Goal: Entertainment & Leisure: Consume media (video, audio)

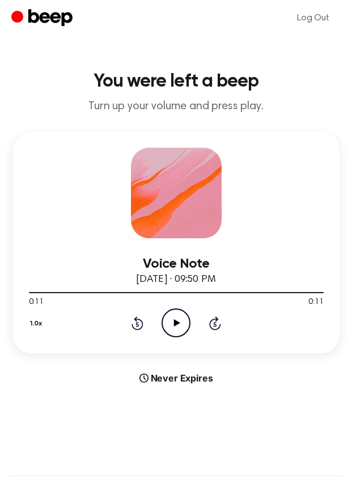
click at [179, 318] on icon "Play Audio" at bounding box center [175, 323] width 29 height 29
click at [185, 324] on icon "Pause Audio" at bounding box center [175, 323] width 29 height 29
click at [185, 324] on icon "Play Audio" at bounding box center [175, 323] width 29 height 29
click at [185, 324] on icon "Pause Audio" at bounding box center [175, 323] width 29 height 29
click at [185, 324] on icon "Play Audio" at bounding box center [175, 323] width 29 height 29
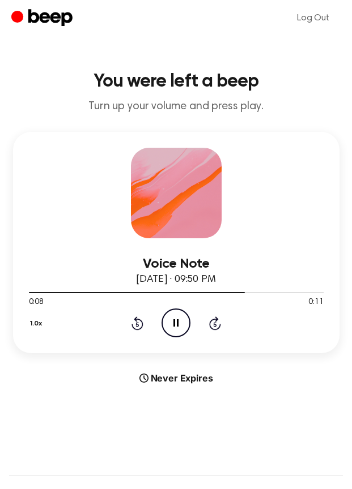
click at [185, 324] on icon "Pause Audio" at bounding box center [175, 323] width 29 height 29
click at [185, 324] on icon "Play Audio" at bounding box center [175, 323] width 29 height 29
click at [185, 324] on icon "Pause Audio" at bounding box center [175, 323] width 29 height 29
click at [174, 324] on icon at bounding box center [177, 322] width 6 height 7
click at [140, 323] on icon "Rewind 5 seconds" at bounding box center [137, 323] width 12 height 15
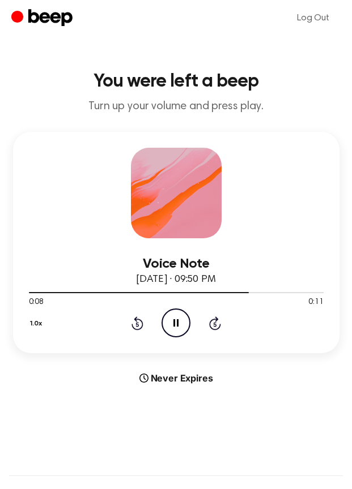
click at [172, 329] on icon "Pause Audio" at bounding box center [175, 323] width 29 height 29
click at [178, 320] on icon "Play Audio" at bounding box center [175, 323] width 29 height 29
click at [131, 316] on icon "Rewind 5 seconds" at bounding box center [137, 323] width 12 height 15
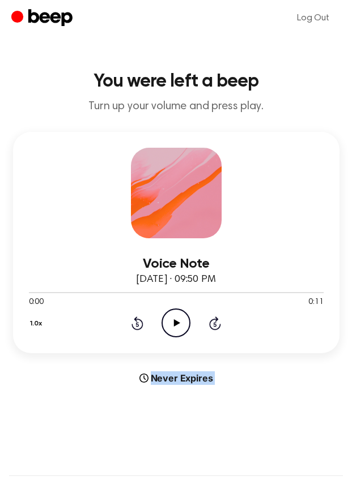
click at [189, 321] on circle at bounding box center [176, 323] width 28 height 28
click at [176, 328] on icon "Pause Audio" at bounding box center [175, 323] width 29 height 29
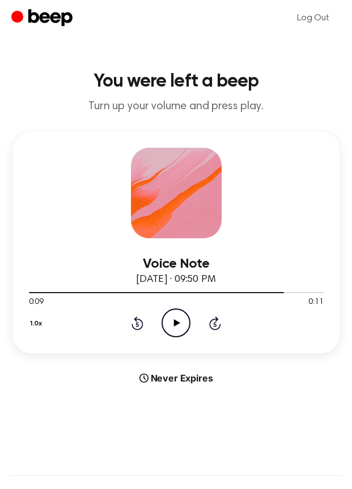
click at [180, 335] on icon "Play Audio" at bounding box center [175, 323] width 29 height 29
click at [137, 328] on icon "Rewind 5 seconds" at bounding box center [137, 323] width 12 height 15
click at [183, 315] on icon "Play Audio" at bounding box center [175, 323] width 29 height 29
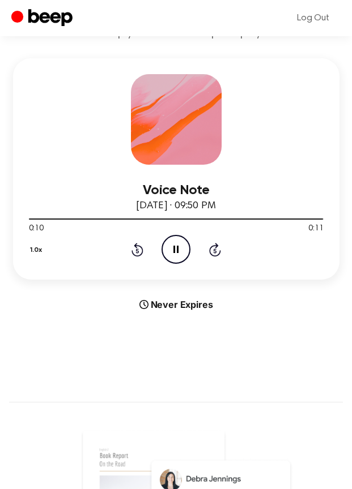
scroll to position [80, 0]
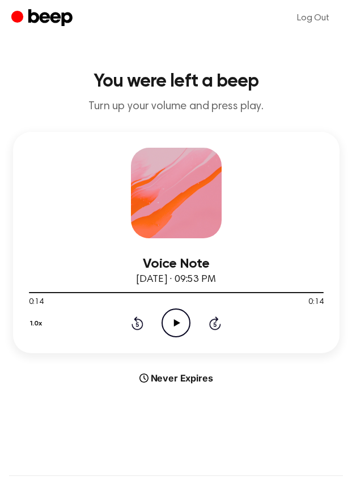
click at [182, 322] on icon "Play Audio" at bounding box center [175, 323] width 29 height 29
click at [182, 322] on icon "Pause Audio" at bounding box center [175, 323] width 29 height 29
click at [174, 319] on icon "Play Audio" at bounding box center [175, 323] width 29 height 29
click at [174, 319] on icon at bounding box center [175, 322] width 5 height 7
click at [174, 319] on icon "Play Audio" at bounding box center [175, 323] width 29 height 29
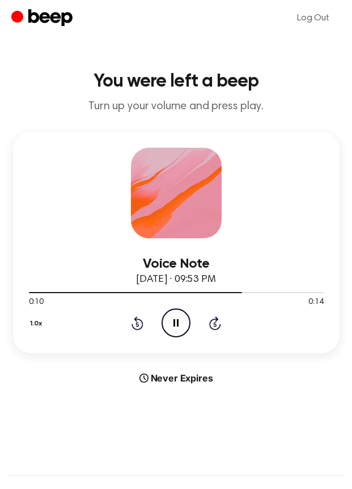
click at [174, 319] on icon at bounding box center [175, 322] width 5 height 7
click at [157, 321] on div "1.0x Rewind 5 seconds Play Audio Skip 5 seconds" at bounding box center [176, 323] width 294 height 29
click at [176, 324] on icon at bounding box center [177, 322] width 6 height 7
click at [176, 324] on icon "Pause Audio" at bounding box center [175, 323] width 29 height 29
click at [135, 329] on icon at bounding box center [137, 323] width 12 height 14
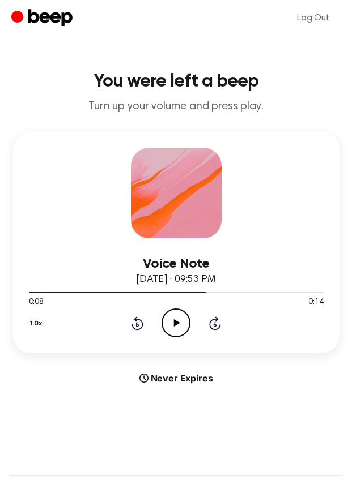
click at [182, 322] on icon "Play Audio" at bounding box center [175, 323] width 29 height 29
click at [182, 322] on icon "Pause Audio" at bounding box center [175, 323] width 29 height 29
click at [142, 311] on div "1.0x Rewind 5 seconds Play Audio Skip 5 seconds" at bounding box center [176, 323] width 294 height 29
click at [168, 328] on icon "Play Audio" at bounding box center [175, 323] width 29 height 29
click at [146, 326] on div "1.0x Rewind 5 seconds Play Audio Skip 5 seconds" at bounding box center [176, 323] width 294 height 29
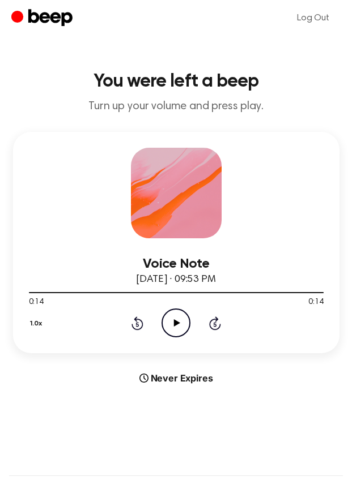
click at [135, 326] on icon "Rewind 5 seconds" at bounding box center [137, 323] width 12 height 15
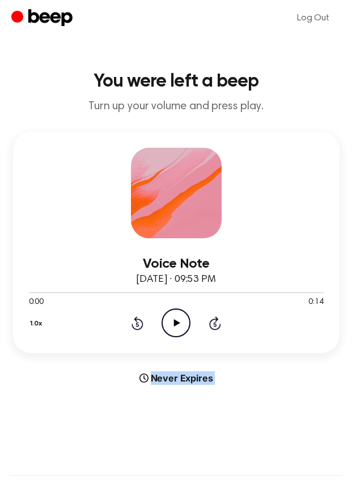
click at [135, 326] on icon "Rewind 5 seconds" at bounding box center [137, 323] width 12 height 15
click at [164, 324] on icon "Play Audio" at bounding box center [175, 323] width 29 height 29
click at [111, 378] on div "Never Expires" at bounding box center [176, 378] width 326 height 14
click at [166, 326] on icon "Pause Audio" at bounding box center [175, 323] width 29 height 29
click at [166, 326] on icon "Play Audio" at bounding box center [175, 323] width 29 height 29
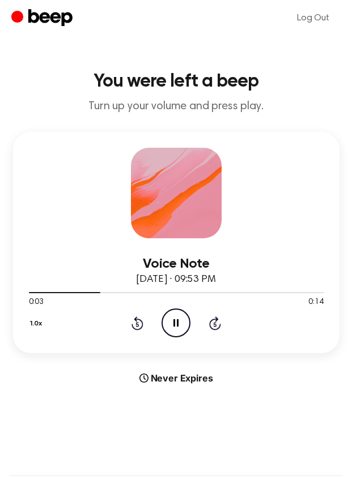
click at [169, 326] on icon "Pause Audio" at bounding box center [175, 323] width 29 height 29
click at [169, 326] on icon "Play Audio" at bounding box center [175, 323] width 29 height 29
click at [169, 326] on icon "Pause Audio" at bounding box center [175, 323] width 29 height 29
click at [172, 328] on icon "Play Audio" at bounding box center [175, 323] width 29 height 29
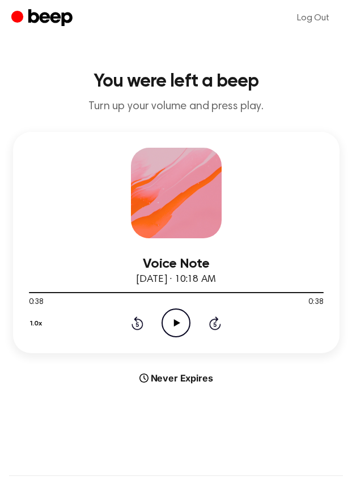
click at [147, 319] on div "1.0x Rewind 5 seconds Play Audio Skip 5 seconds" at bounding box center [176, 323] width 294 height 29
click at [144, 319] on div "1.0x Rewind 5 seconds Play Audio Skip 5 seconds" at bounding box center [176, 323] width 294 height 29
click at [136, 322] on icon at bounding box center [137, 323] width 12 height 14
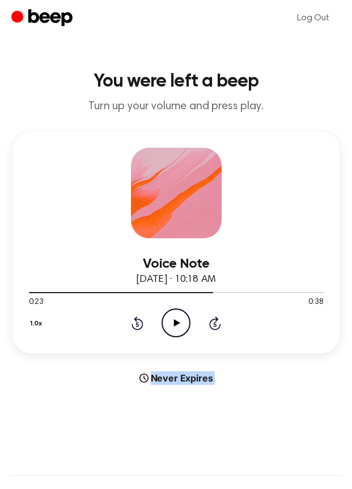
click at [166, 323] on icon "Play Audio" at bounding box center [175, 323] width 29 height 29
click at [87, 373] on div "Never Expires" at bounding box center [176, 378] width 326 height 14
click at [169, 330] on icon "Pause Audio" at bounding box center [175, 323] width 29 height 29
click at [181, 337] on icon "Play Audio" at bounding box center [175, 323] width 29 height 29
click at [135, 329] on icon at bounding box center [137, 323] width 12 height 14
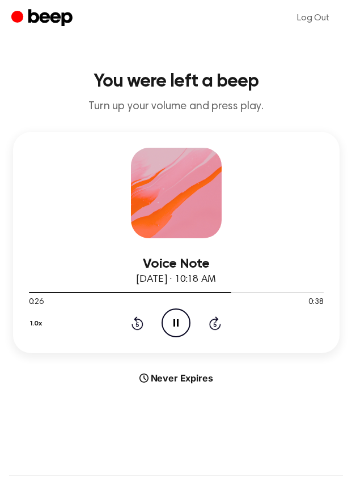
click at [171, 328] on icon "Pause Audio" at bounding box center [175, 323] width 29 height 29
click at [171, 328] on icon "Play Audio" at bounding box center [175, 323] width 29 height 29
click at [171, 328] on icon "Pause Audio" at bounding box center [175, 323] width 29 height 29
click at [171, 328] on icon "Play Audio" at bounding box center [175, 323] width 29 height 29
click at [173, 328] on icon "Pause Audio" at bounding box center [175, 323] width 29 height 29
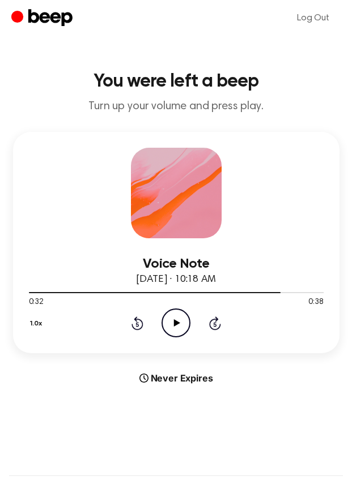
click at [173, 328] on icon "Play Audio" at bounding box center [175, 323] width 29 height 29
click at [178, 328] on icon "Pause Audio" at bounding box center [175, 323] width 29 height 29
click at [178, 328] on icon "Play Audio" at bounding box center [175, 323] width 29 height 29
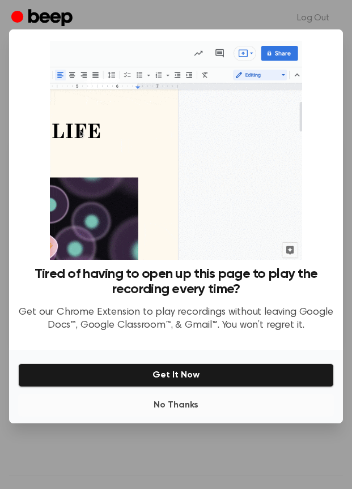
click at [161, 399] on button "No Thanks" at bounding box center [175, 405] width 315 height 23
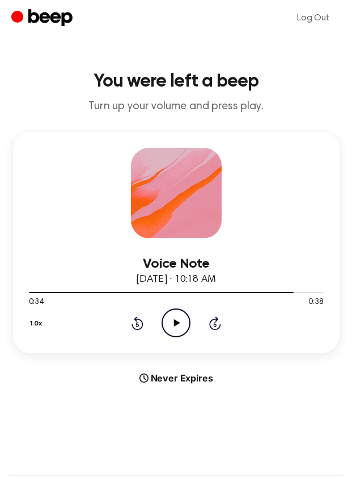
click at [179, 331] on icon "Play Audio" at bounding box center [175, 323] width 29 height 29
click at [179, 331] on icon "Pause Audio" at bounding box center [175, 323] width 29 height 29
click at [136, 327] on icon "Rewind 5 seconds" at bounding box center [137, 323] width 12 height 15
click at [180, 326] on icon "Play Audio" at bounding box center [175, 323] width 29 height 29
click at [180, 326] on icon "Pause Audio" at bounding box center [175, 323] width 29 height 29
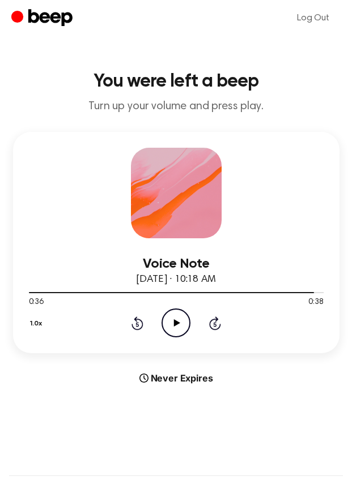
click at [176, 325] on icon at bounding box center [177, 322] width 6 height 7
click at [143, 325] on div "1.0x Rewind 5 seconds Pause Audio Skip 5 seconds" at bounding box center [176, 323] width 294 height 29
click at [137, 326] on icon "Rewind 5 seconds" at bounding box center [137, 323] width 12 height 15
click at [142, 323] on icon at bounding box center [137, 323] width 12 height 14
click at [173, 323] on icon "Play Audio" at bounding box center [175, 323] width 29 height 29
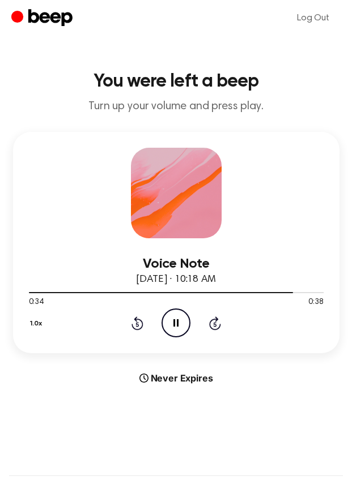
click at [136, 327] on icon "Rewind 5 seconds" at bounding box center [137, 323] width 12 height 15
click at [168, 318] on icon "Pause Audio" at bounding box center [175, 323] width 29 height 29
click at [168, 318] on icon "Play Audio" at bounding box center [175, 323] width 29 height 29
click at [168, 318] on icon "Pause Audio" at bounding box center [175, 323] width 29 height 29
click at [168, 318] on icon "Play Audio" at bounding box center [175, 323] width 29 height 29
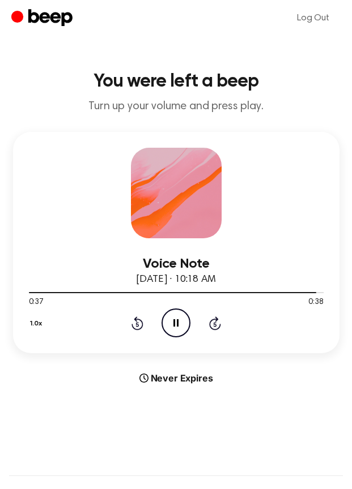
click at [168, 318] on icon "Pause Audio" at bounding box center [175, 323] width 29 height 29
click at [115, 309] on div "1.0x Rewind 5 seconds Play Audio Skip 5 seconds" at bounding box center [176, 323] width 294 height 29
click at [183, 316] on icon "Play Audio" at bounding box center [175, 323] width 29 height 29
click at [183, 316] on icon "Pause Audio" at bounding box center [175, 323] width 29 height 29
click at [138, 330] on icon at bounding box center [137, 323] width 12 height 14
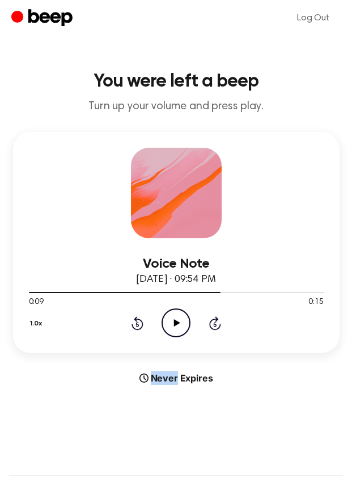
click at [138, 330] on icon at bounding box center [137, 323] width 12 height 14
click at [177, 320] on icon "Play Audio" at bounding box center [175, 323] width 29 height 29
click at [111, 371] on div "Voice Note [DATE] · 09:54 PM 0:00 0:15 Your browser does not support the [objec…" at bounding box center [175, 258] width 333 height 253
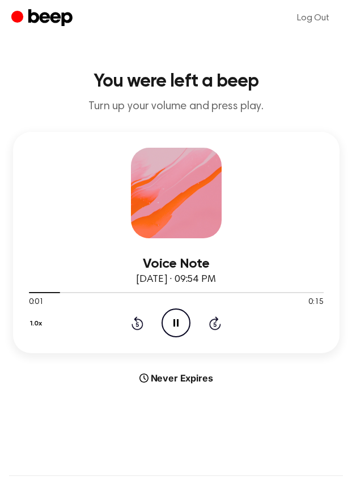
click at [178, 324] on icon at bounding box center [175, 322] width 5 height 7
click at [177, 332] on icon "Play Audio" at bounding box center [175, 323] width 29 height 29
click at [177, 332] on icon "Pause Audio" at bounding box center [175, 323] width 29 height 29
click at [130, 328] on div "1.0x Rewind 5 seconds Play Audio Skip 5 seconds" at bounding box center [176, 323] width 294 height 29
click at [138, 328] on icon "Rewind 5 seconds" at bounding box center [137, 323] width 12 height 15
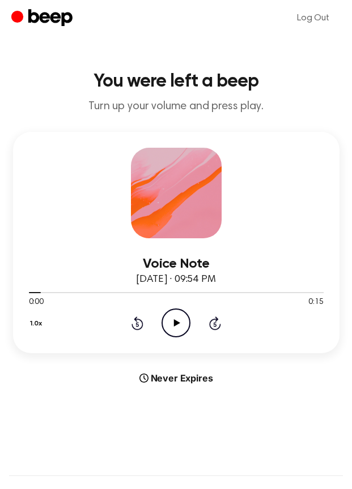
click at [169, 328] on icon "Play Audio" at bounding box center [175, 323] width 29 height 29
click at [169, 328] on icon "Pause Audio" at bounding box center [175, 323] width 29 height 29
click at [169, 328] on icon "Play Audio" at bounding box center [175, 323] width 29 height 29
click at [169, 328] on icon "Pause Audio" at bounding box center [175, 323] width 29 height 29
click at [169, 328] on icon "Play Audio" at bounding box center [175, 323] width 29 height 29
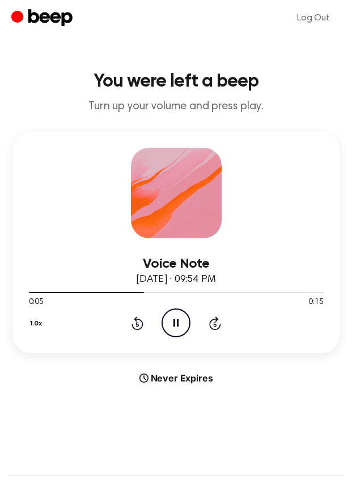
click at [169, 328] on icon "Pause Audio" at bounding box center [175, 323] width 29 height 29
click at [169, 328] on icon "Play Audio" at bounding box center [175, 323] width 29 height 29
click at [169, 328] on icon "Pause Audio" at bounding box center [175, 323] width 29 height 29
click at [178, 324] on icon at bounding box center [177, 322] width 6 height 7
click at [178, 324] on icon at bounding box center [175, 322] width 5 height 7
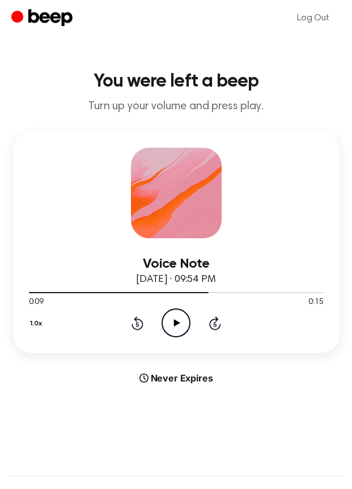
click at [180, 320] on icon "Play Audio" at bounding box center [175, 323] width 29 height 29
click at [179, 322] on icon "Pause Audio" at bounding box center [175, 323] width 29 height 29
click at [179, 322] on icon "Play Audio" at bounding box center [175, 323] width 29 height 29
click at [179, 322] on icon "Pause Audio" at bounding box center [175, 323] width 29 height 29
click at [179, 322] on icon "Play Audio" at bounding box center [175, 323] width 29 height 29
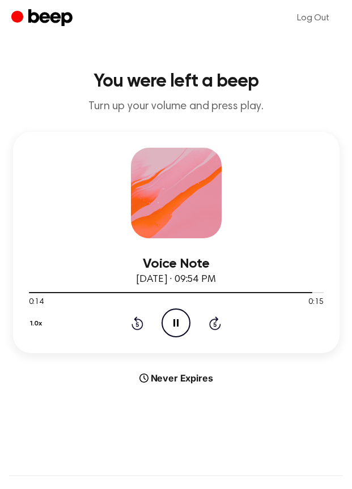
click at [179, 322] on icon "Pause Audio" at bounding box center [175, 323] width 29 height 29
click at [179, 322] on icon "Play Audio" at bounding box center [175, 323] width 29 height 29
click at [161, 326] on icon "Play Audio" at bounding box center [175, 323] width 29 height 29
click at [169, 327] on icon "Pause Audio" at bounding box center [175, 323] width 29 height 29
